Goal: Find specific page/section: Find specific page/section

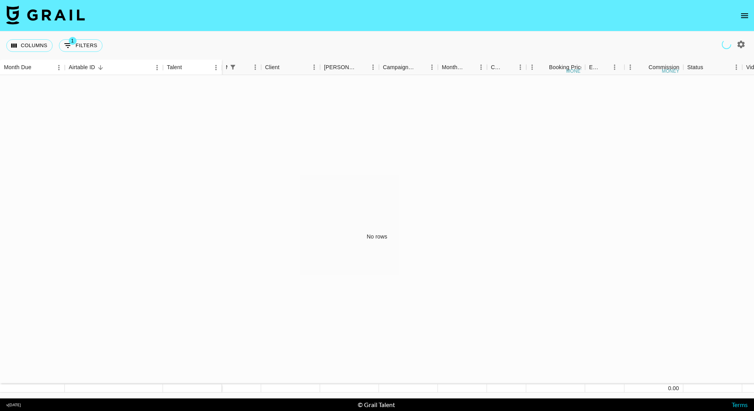
click at [743, 19] on icon "open drawer" at bounding box center [744, 15] width 9 height 9
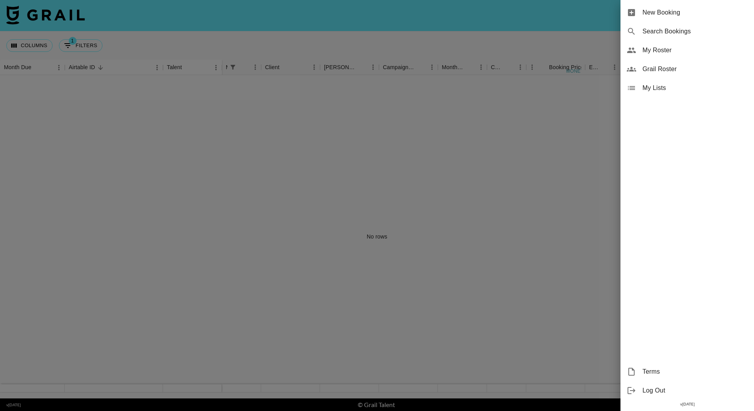
click at [335, 129] on div at bounding box center [377, 205] width 754 height 411
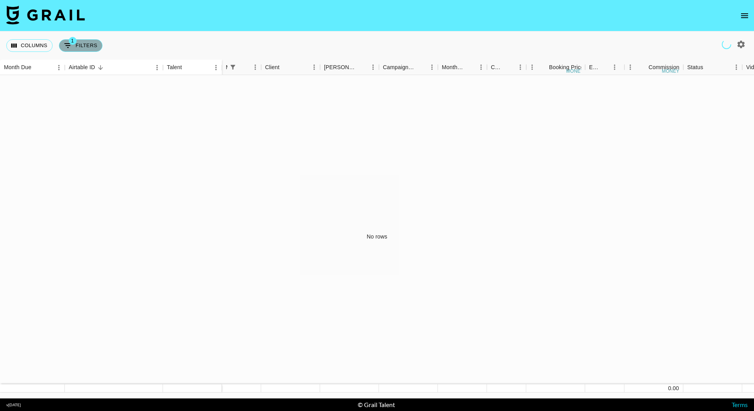
click at [63, 44] on icon "Show filters" at bounding box center [67, 45] width 9 height 9
select select "managerIds"
click at [137, 92] on input "Value" at bounding box center [171, 90] width 96 height 12
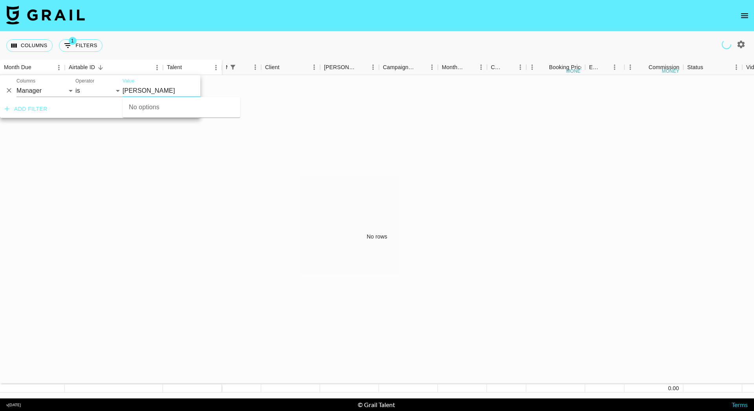
type input "[PERSON_NAME]"
click at [154, 83] on div "Value [PERSON_NAME]" at bounding box center [182, 87] width 118 height 19
click at [143, 88] on input "[PERSON_NAME]" at bounding box center [171, 90] width 96 height 12
click at [106, 90] on select "is is not is any of is not any of" at bounding box center [98, 90] width 47 height 13
click at [134, 91] on input "Value" at bounding box center [171, 90] width 96 height 12
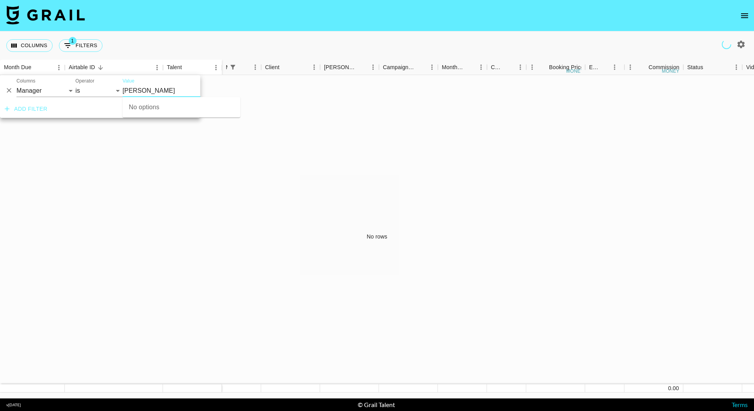
type input "[PERSON_NAME]"
click at [169, 112] on div "No options" at bounding box center [182, 107] width 118 height 20
click at [79, 47] on button "1 Filters" at bounding box center [81, 45] width 44 height 13
click at [30, 52] on div "Columns 1 Filters + Booking" at bounding box center [55, 45] width 99 height 28
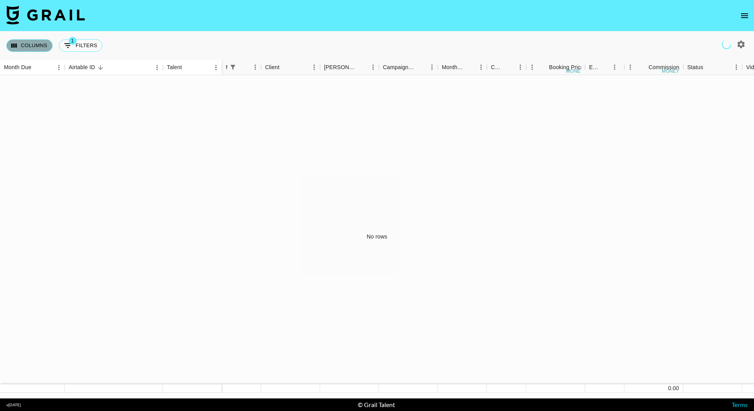
click at [27, 50] on button "Columns" at bounding box center [29, 45] width 46 height 13
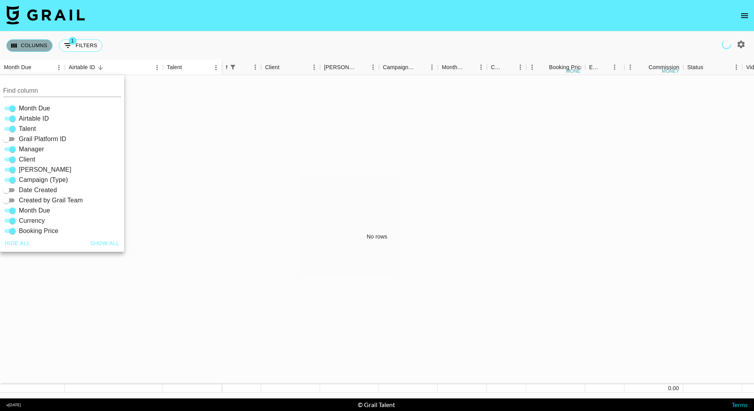
click at [27, 50] on button "Columns" at bounding box center [29, 45] width 46 height 13
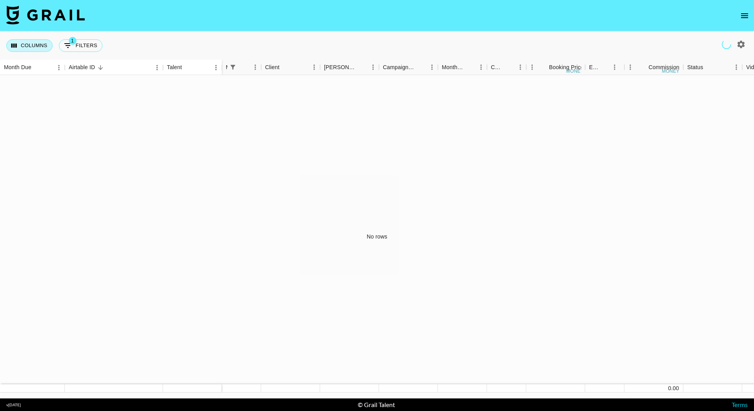
click at [27, 50] on button "Columns" at bounding box center [29, 45] width 46 height 13
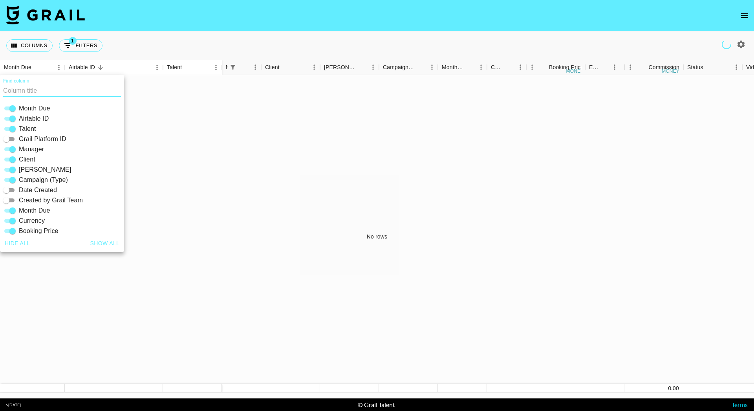
click at [273, 209] on div "No rows" at bounding box center [377, 236] width 754 height 323
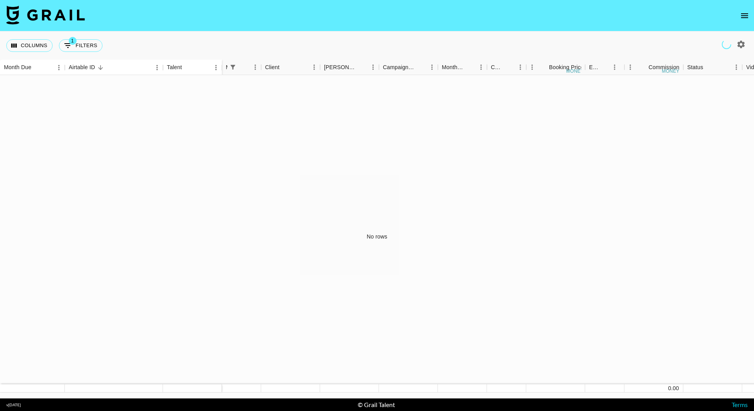
click at [735, 14] on nav at bounding box center [377, 15] width 754 height 31
click at [748, 15] on icon "open drawer" at bounding box center [744, 15] width 7 height 5
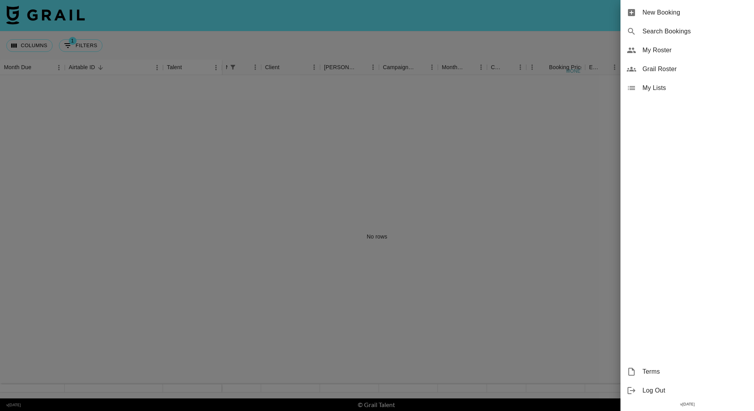
click at [675, 72] on span "Grail Roster" at bounding box center [695, 68] width 105 height 9
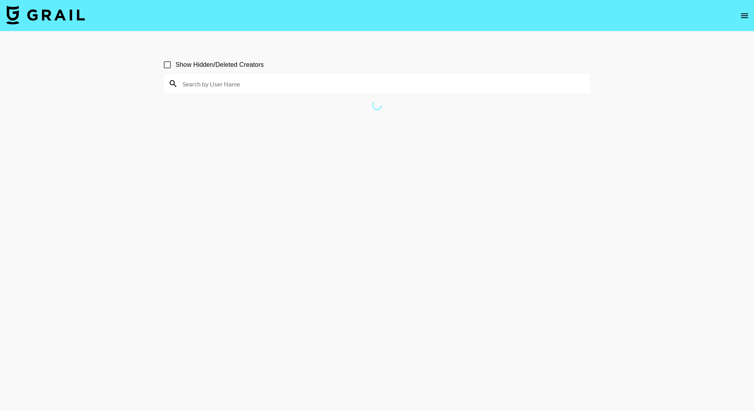
click at [281, 80] on input at bounding box center [382, 83] width 408 height 13
click at [747, 9] on button "open drawer" at bounding box center [745, 16] width 16 height 16
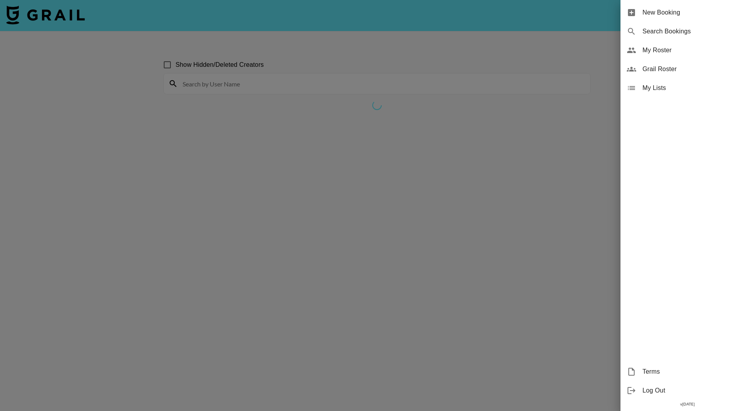
click at [666, 51] on span "My Roster" at bounding box center [695, 50] width 105 height 9
